Goal: Task Accomplishment & Management: Manage account settings

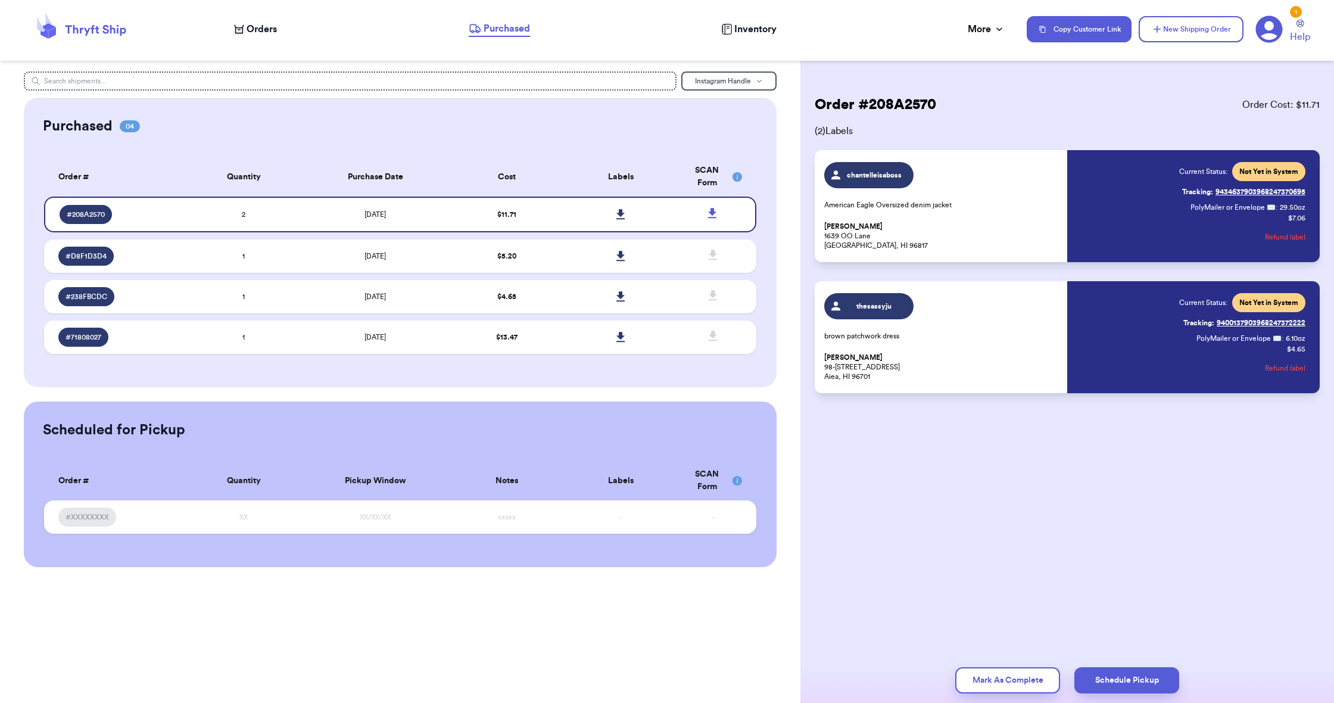
click at [248, 36] on div "Orders Purchased Inventory More Stats Completed Orders Payments Payouts" at bounding box center [624, 28] width 781 height 15
click at [255, 27] on span "Orders" at bounding box center [262, 29] width 30 height 14
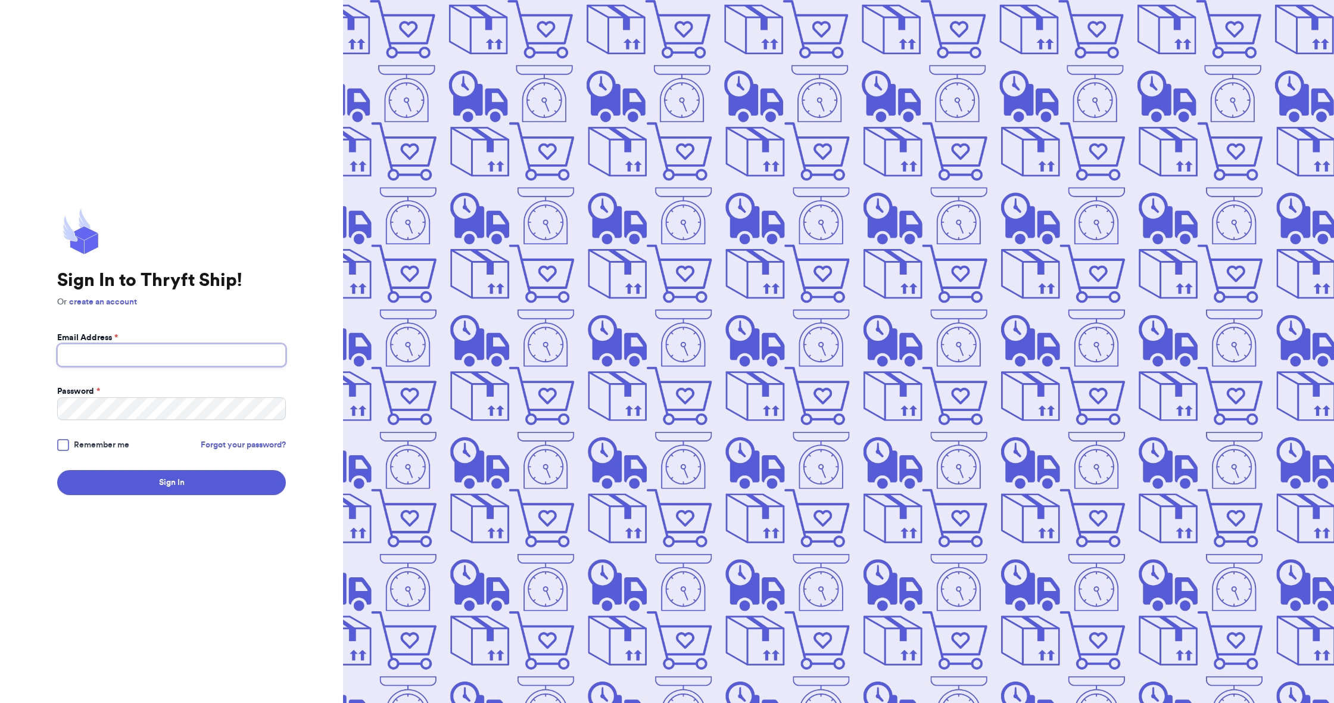
type input "[EMAIL_ADDRESS][DOMAIN_NAME]"
click at [248, 479] on button "Sign In" at bounding box center [171, 482] width 229 height 25
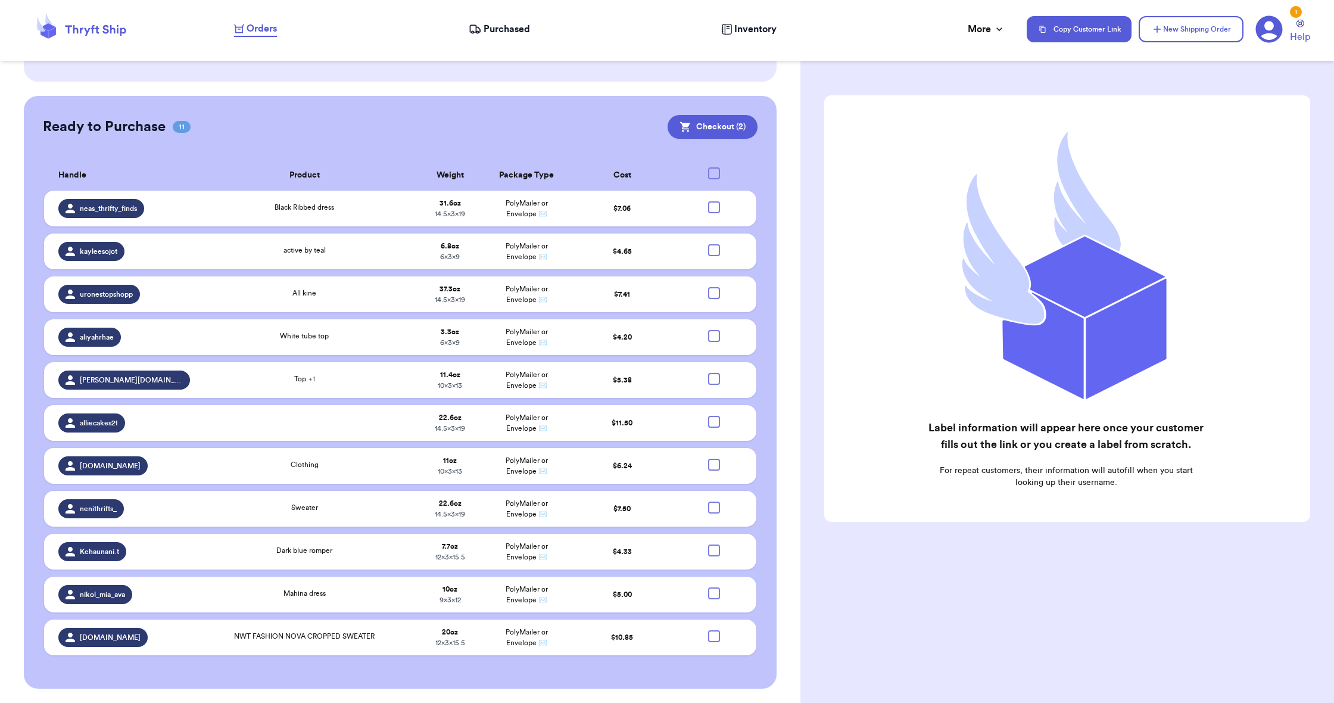
scroll to position [281, 0]
click at [716, 342] on div at bounding box center [714, 336] width 12 height 12
click at [714, 330] on input "checkbox" at bounding box center [713, 330] width 1 height 1
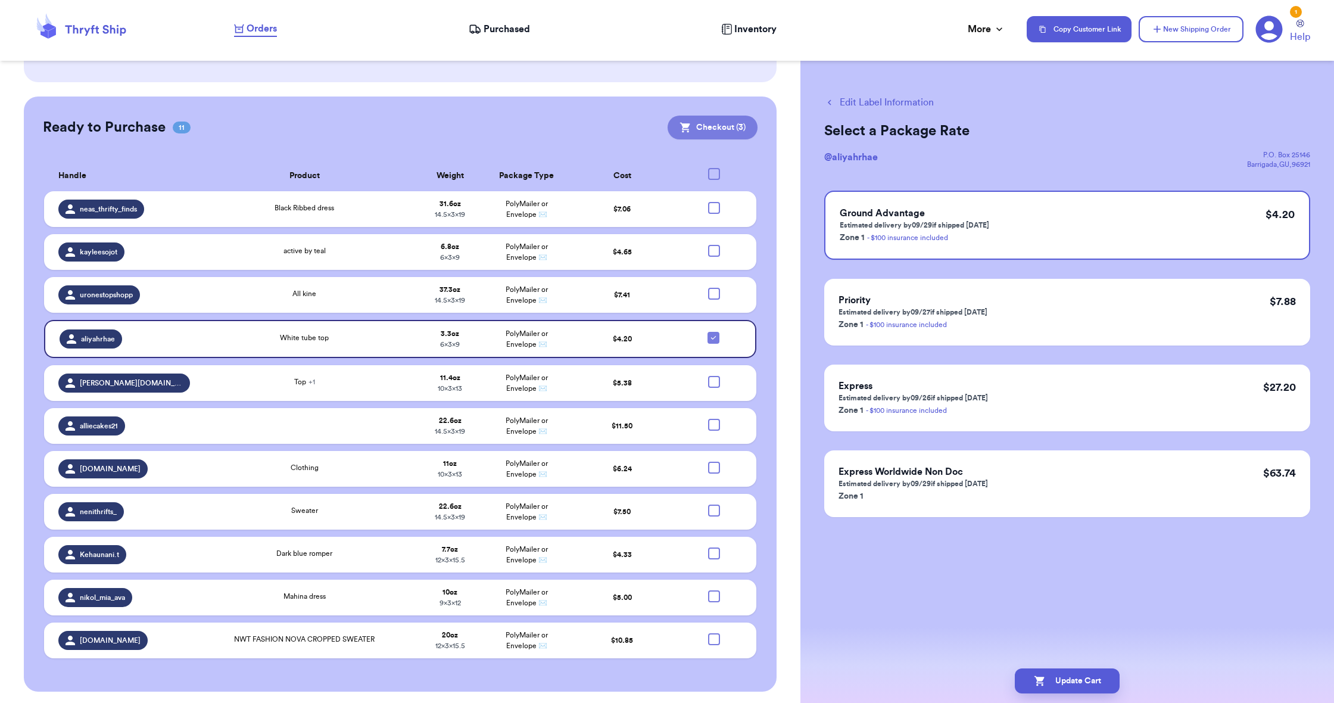
click at [737, 126] on button "Checkout ( 3 )" at bounding box center [712, 128] width 90 height 24
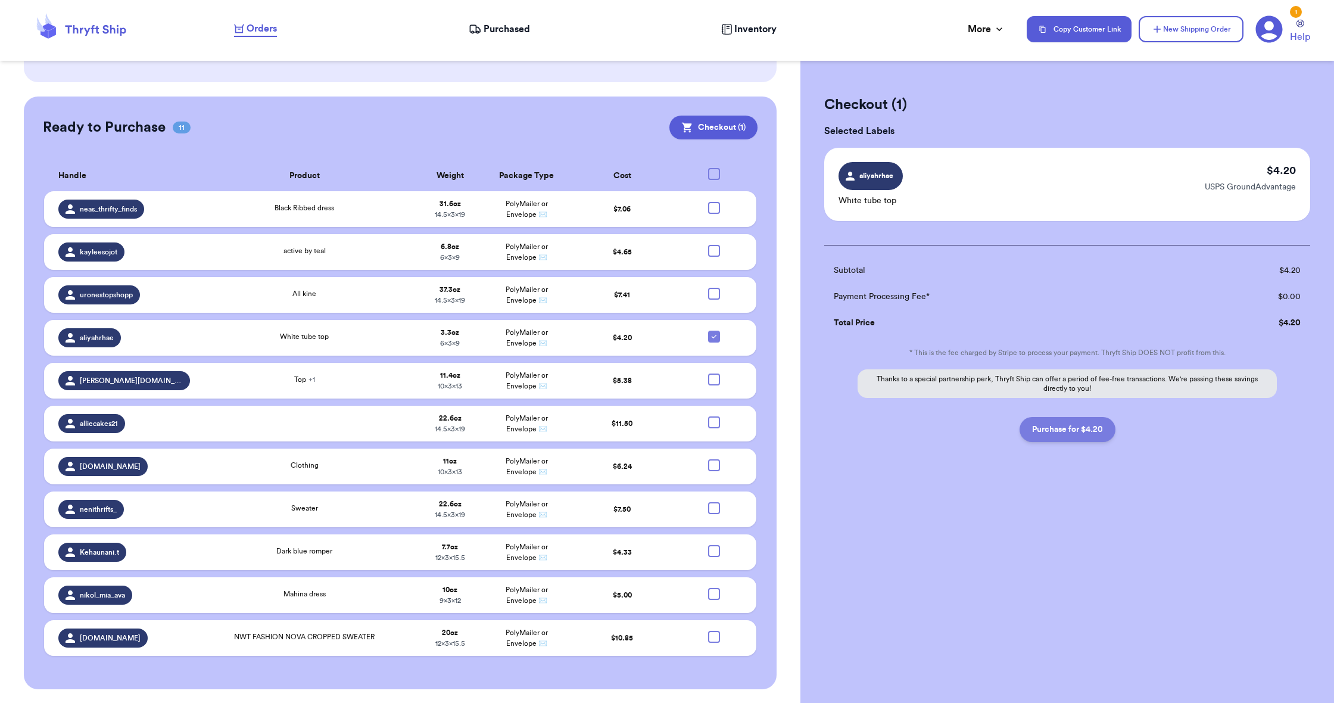
click at [1051, 428] on button "Purchase for $4.20" at bounding box center [1067, 429] width 96 height 25
checkbox input "false"
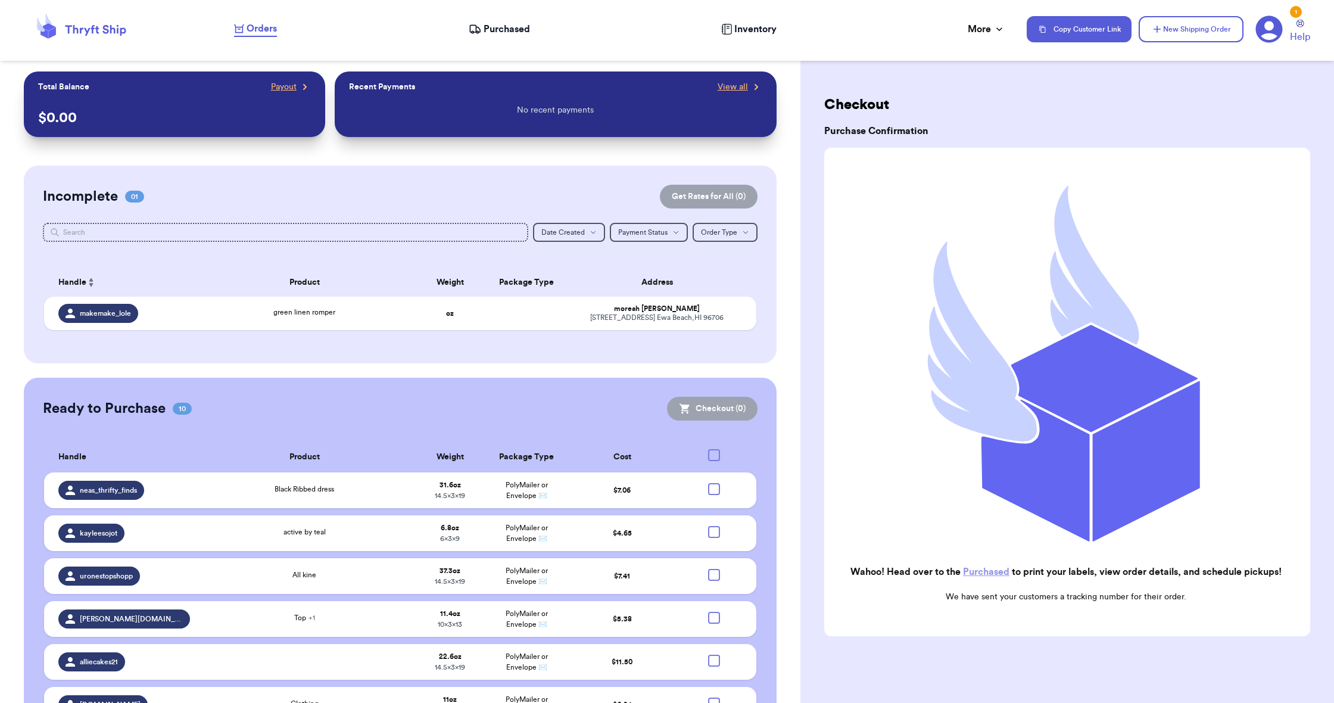
scroll to position [0, 0]
click at [584, 322] on div "[STREET_ADDRESS]" at bounding box center [657, 317] width 170 height 9
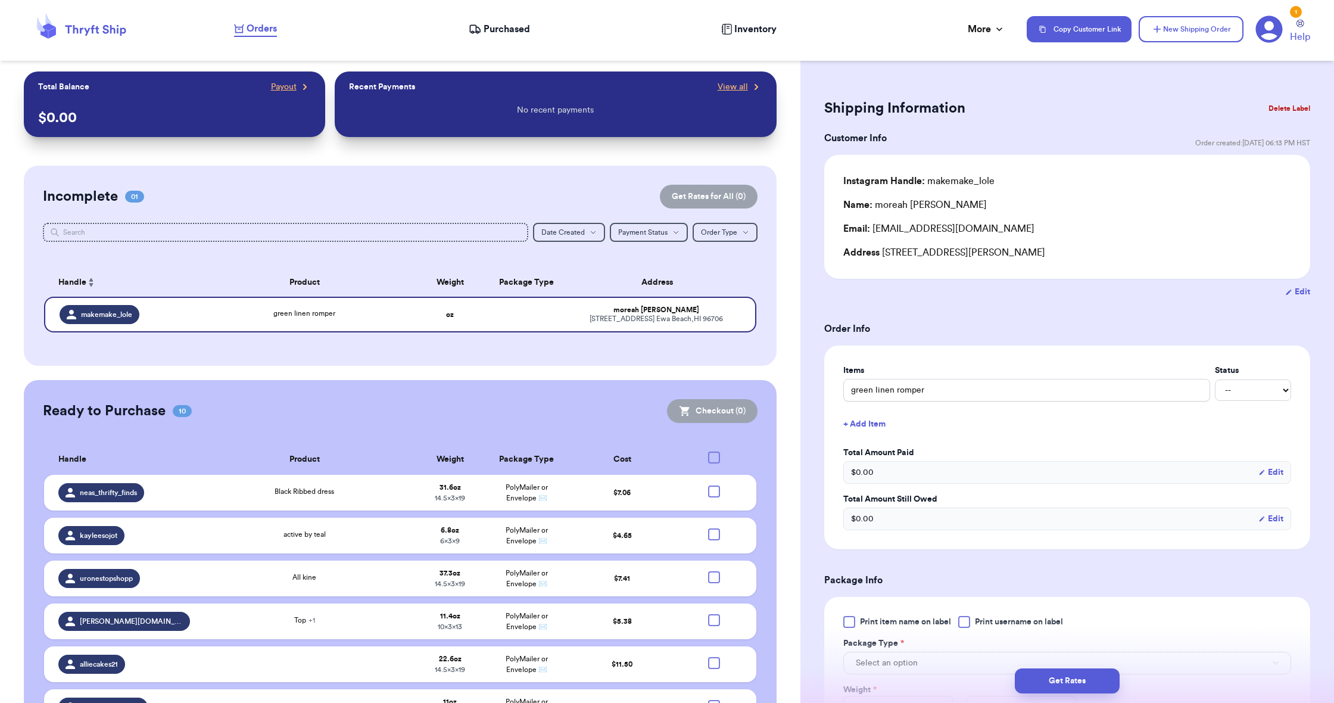
click at [1293, 107] on button "Delete Label" at bounding box center [1288, 108] width 51 height 26
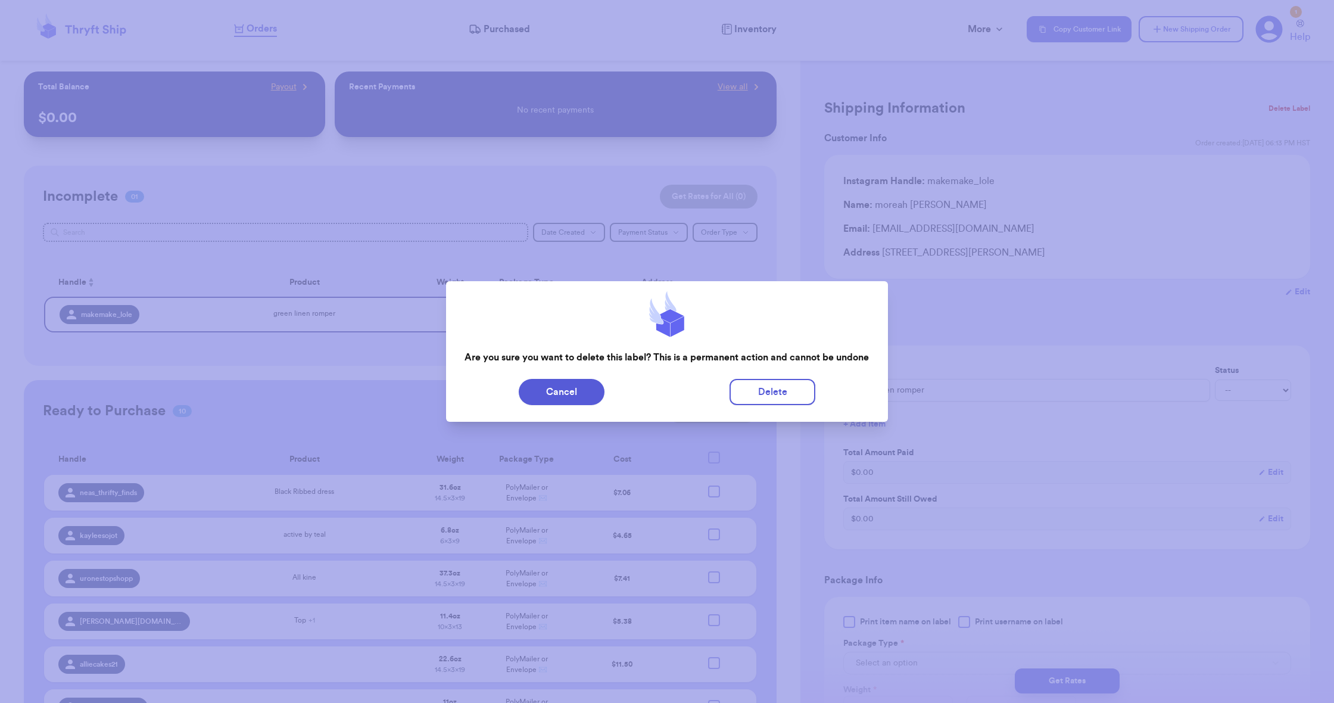
scroll to position [1, 1]
click at [769, 394] on button "Delete" at bounding box center [772, 392] width 86 height 26
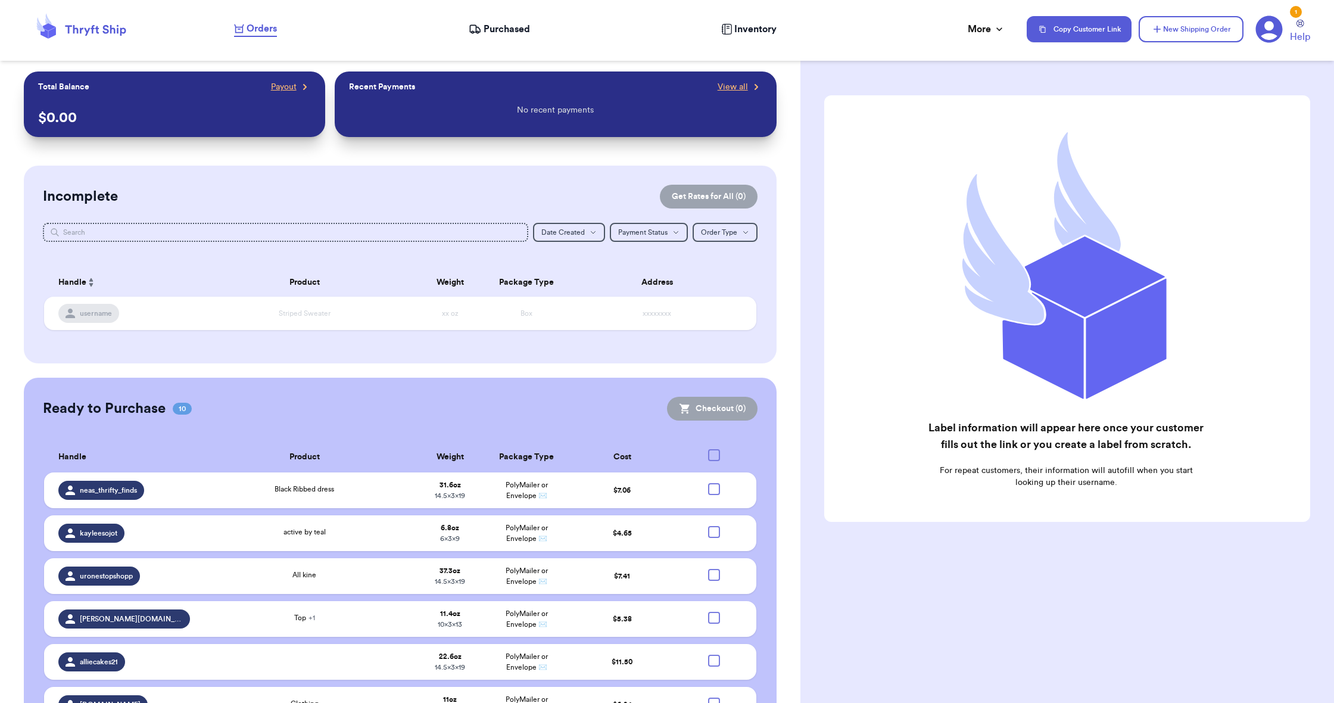
click at [511, 31] on span "Purchased" at bounding box center [506, 29] width 46 height 14
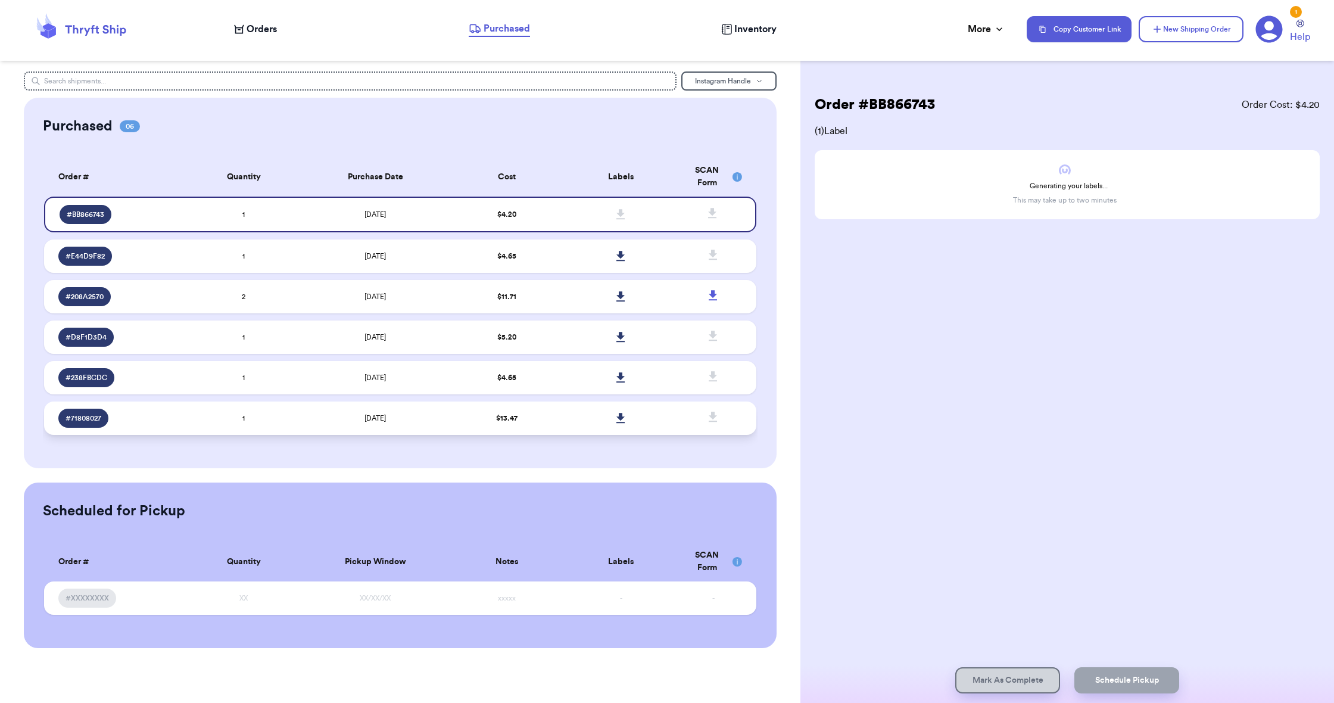
click at [519, 419] on td "$ 13.47" at bounding box center [507, 417] width 114 height 33
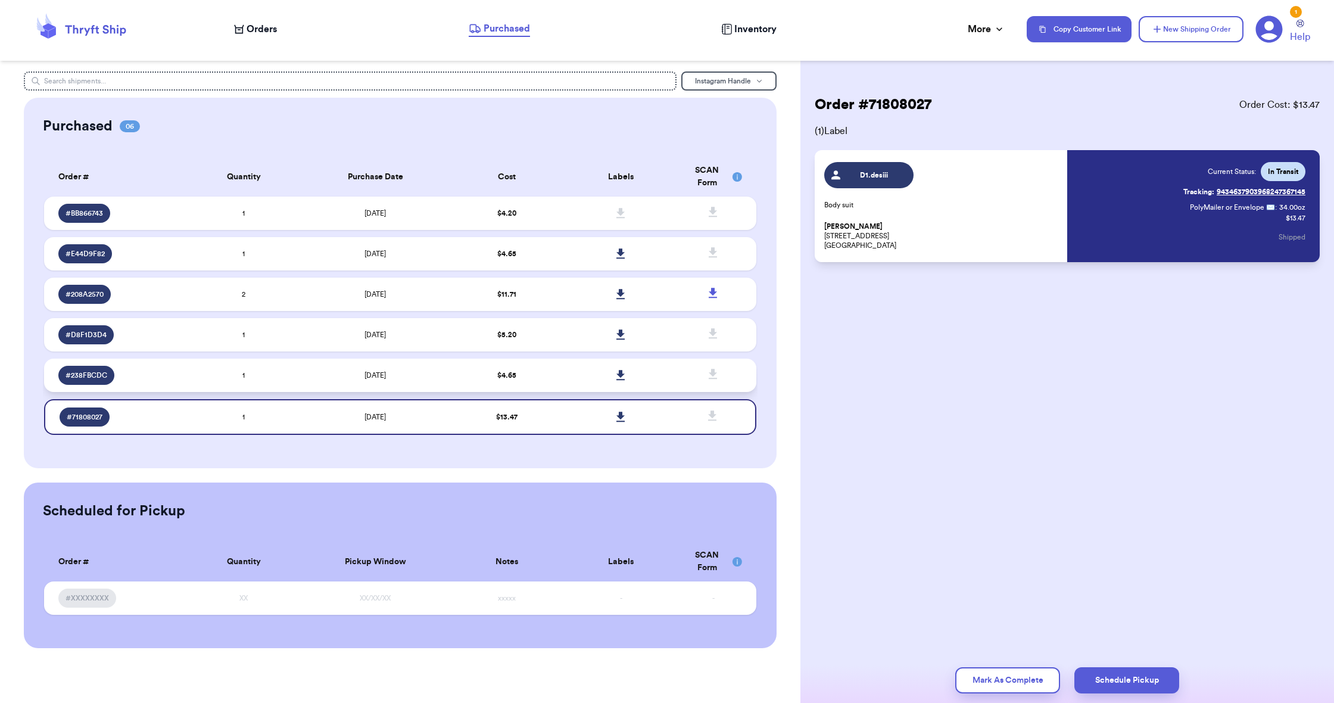
click at [573, 378] on td at bounding box center [621, 374] width 114 height 33
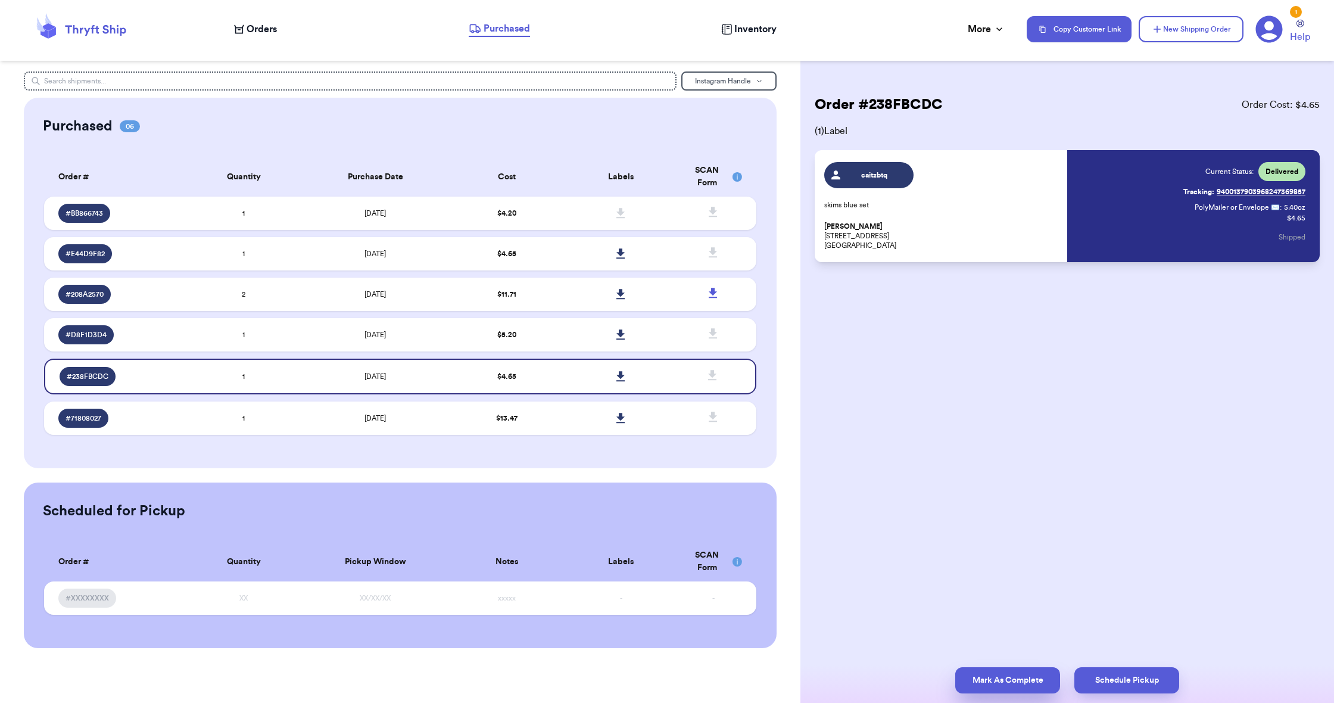
click at [991, 676] on button "Mark As Complete" at bounding box center [1007, 680] width 105 height 26
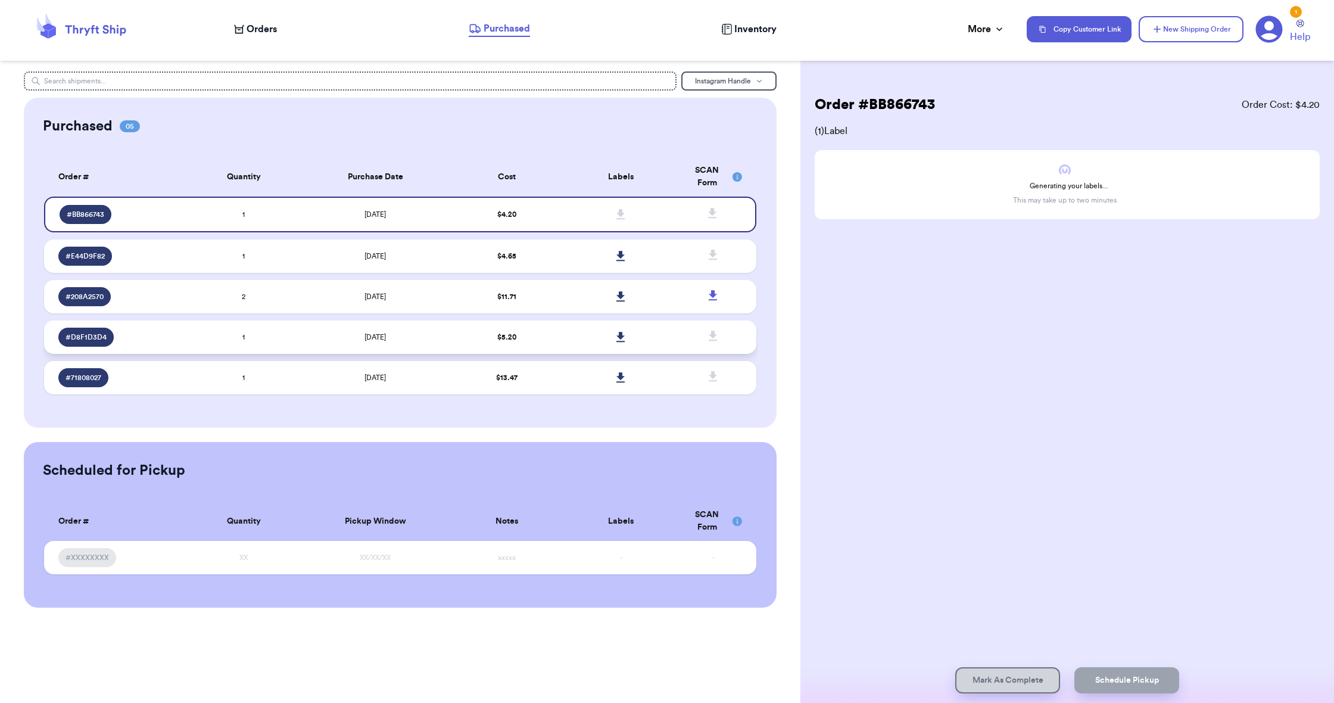
click at [571, 346] on td at bounding box center [621, 336] width 114 height 33
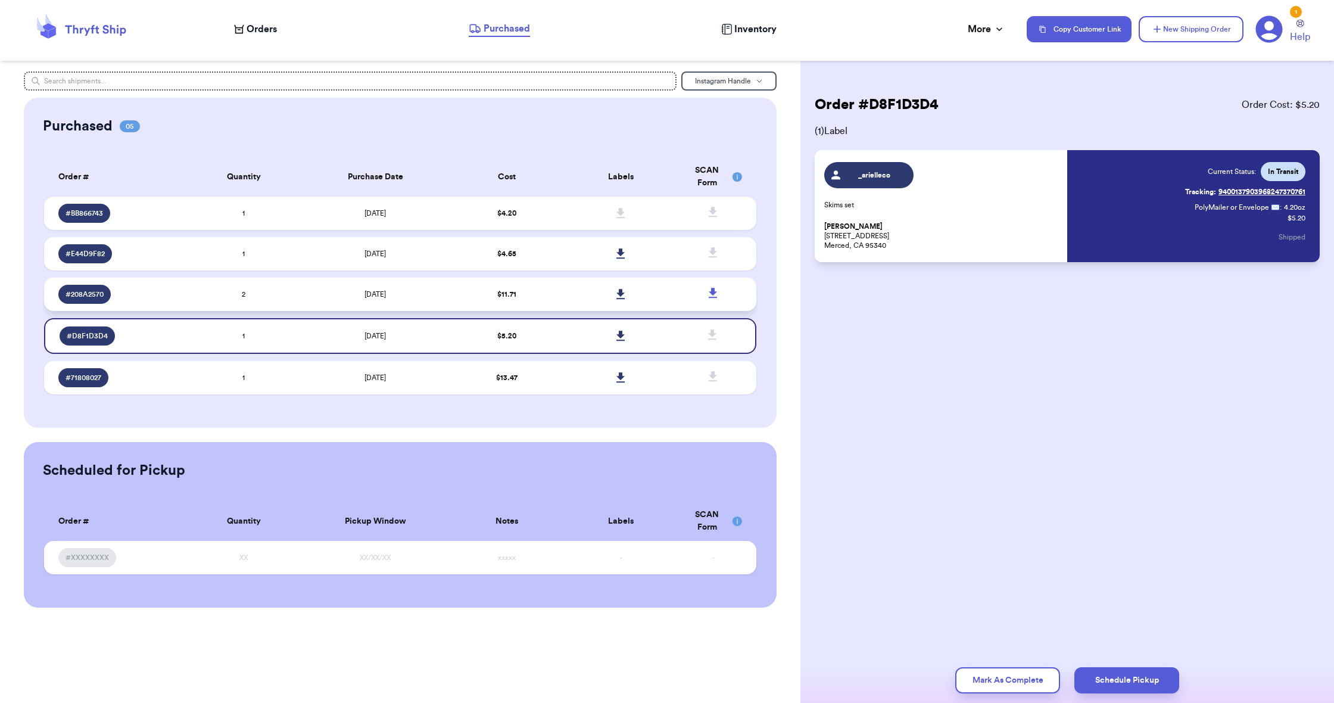
click at [539, 305] on td "$ 11.71" at bounding box center [507, 293] width 114 height 33
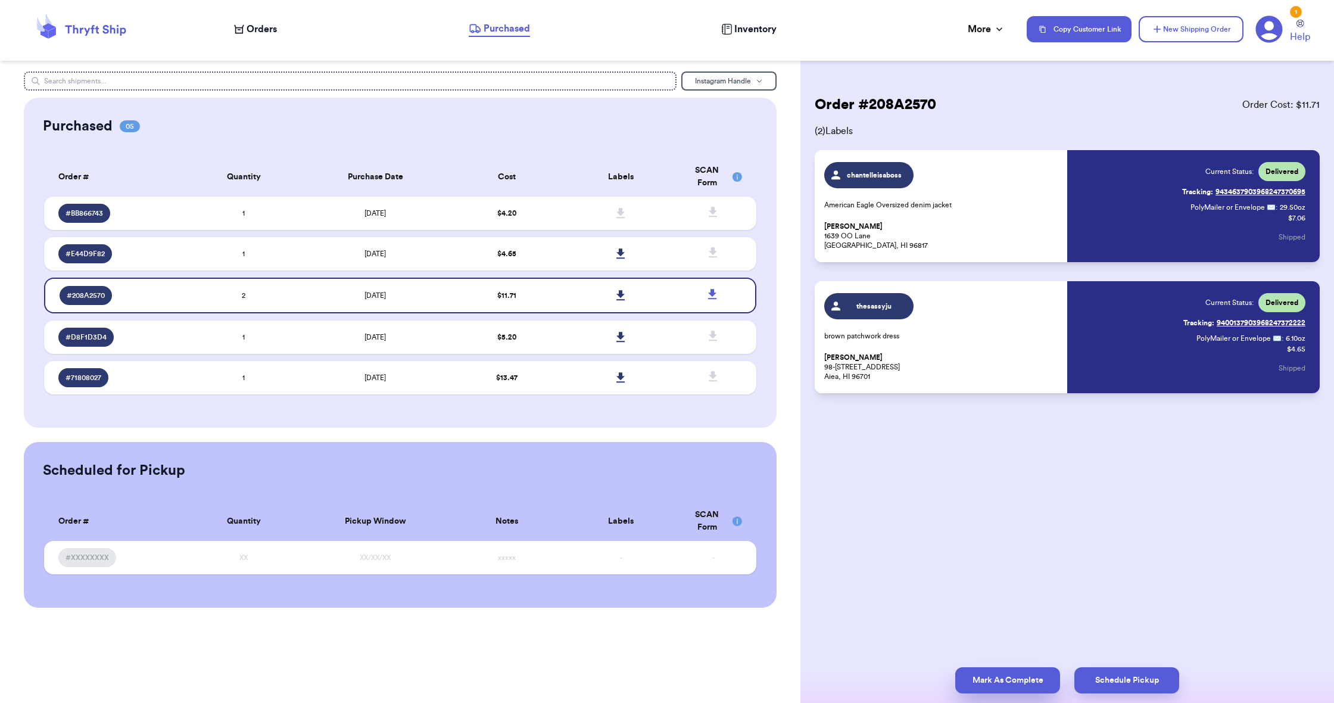
click at [972, 685] on button "Mark As Complete" at bounding box center [1007, 680] width 105 height 26
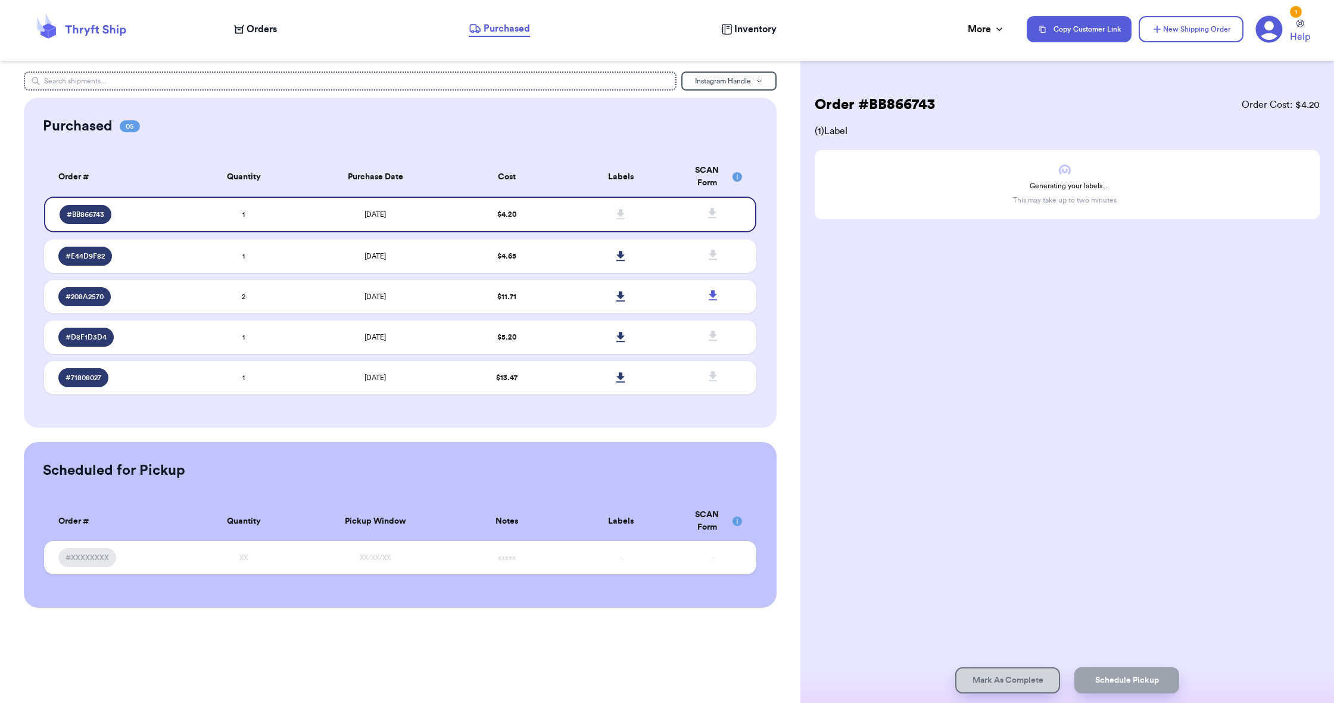
scroll to position [0, 1]
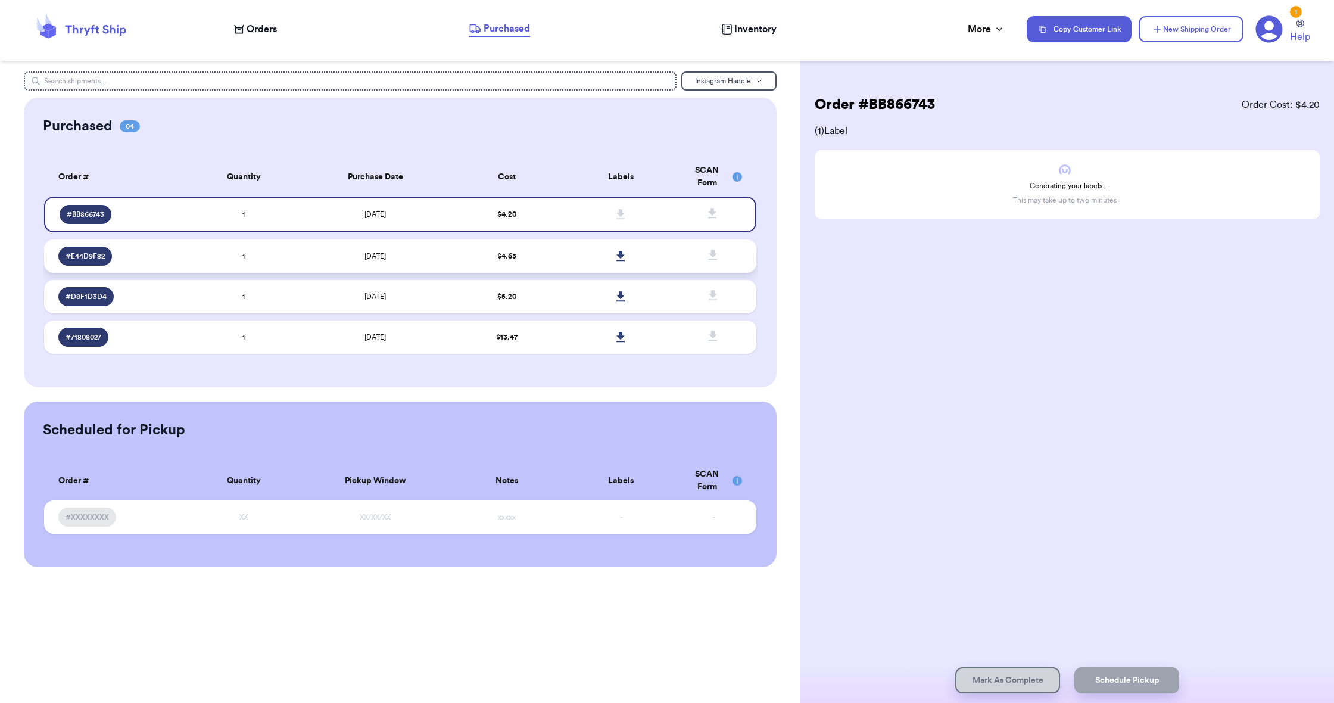
click at [590, 270] on td at bounding box center [621, 255] width 114 height 33
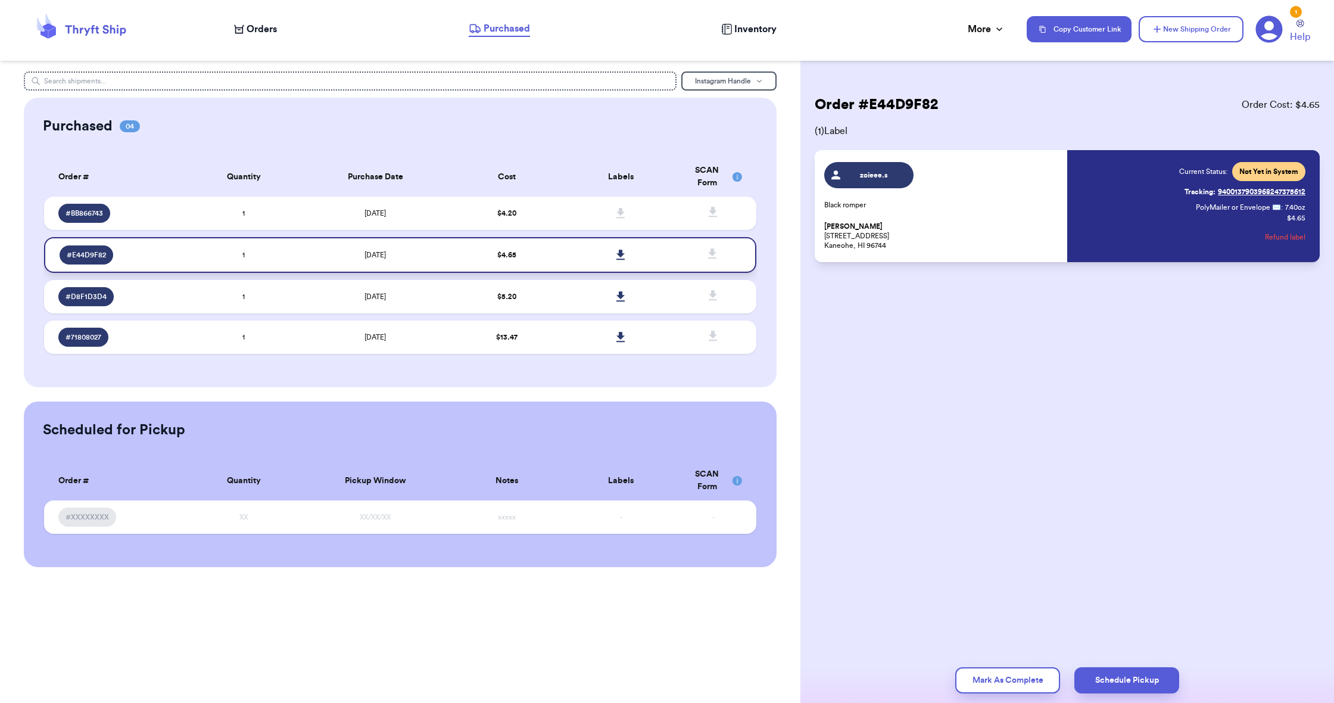
scroll to position [1, 1]
click at [580, 212] on td at bounding box center [621, 212] width 114 height 33
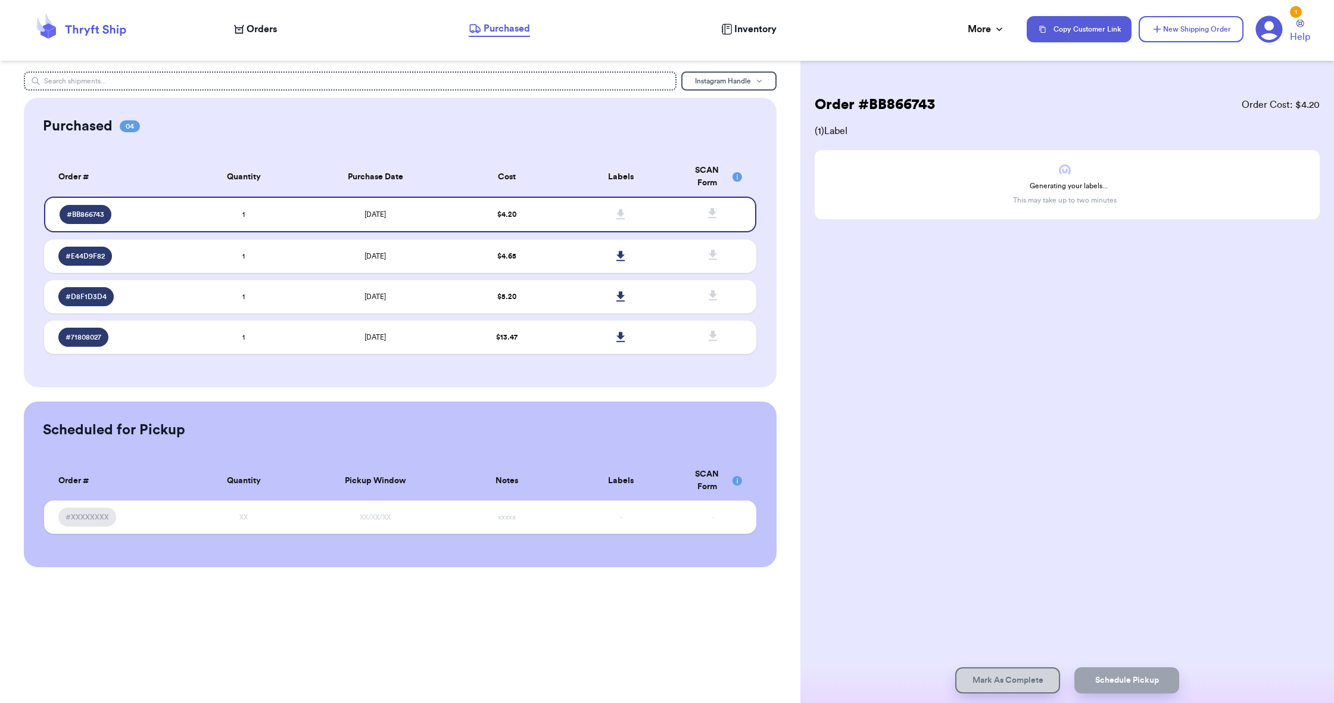
scroll to position [1, 1]
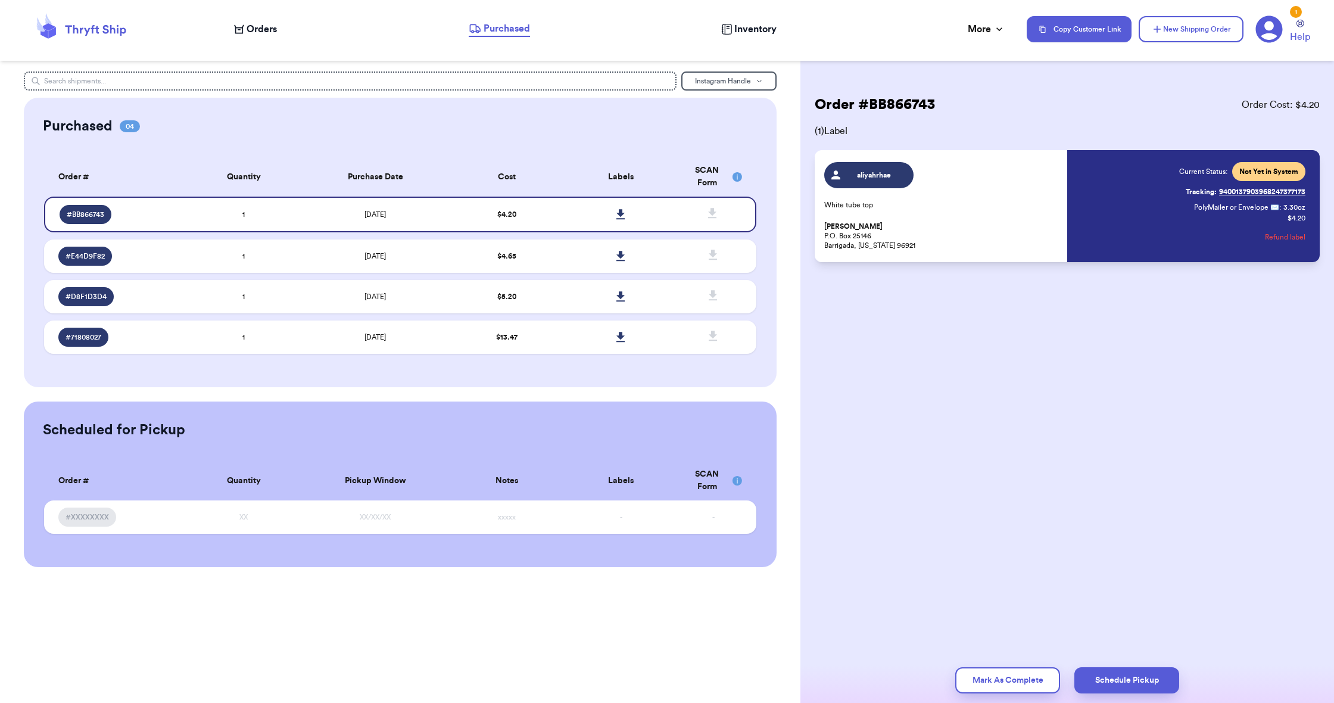
click at [737, 196] on th "SCAN Form" at bounding box center [717, 176] width 79 height 39
click at [619, 219] on icon at bounding box center [620, 214] width 8 height 10
